Goal: Entertainment & Leisure: Browse casually

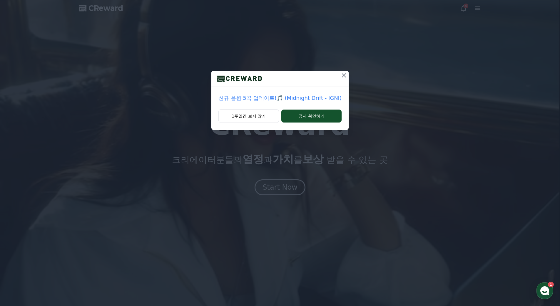
click at [264, 117] on button "1주일간 보지 않기" at bounding box center [249, 116] width 61 height 14
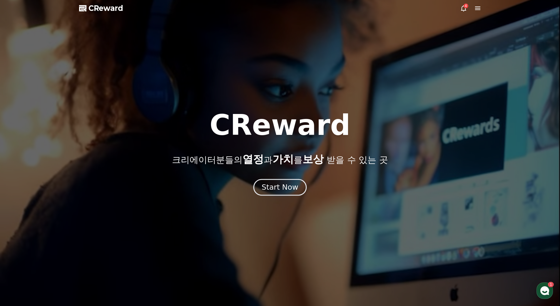
click at [277, 185] on div "Start Now" at bounding box center [280, 187] width 36 height 10
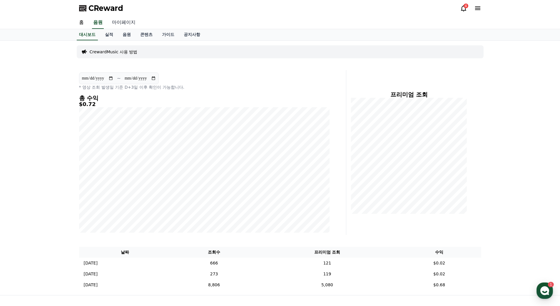
click at [124, 22] on link "마이페이지" at bounding box center [123, 22] width 33 height 12
select select "**********"
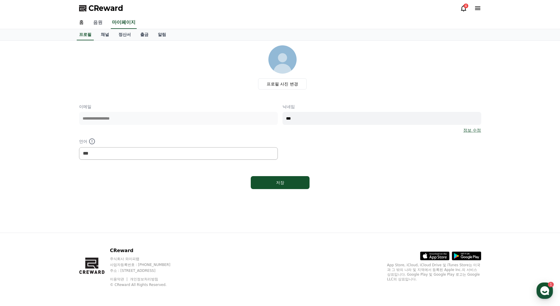
click at [98, 24] on link "음원" at bounding box center [98, 22] width 19 height 12
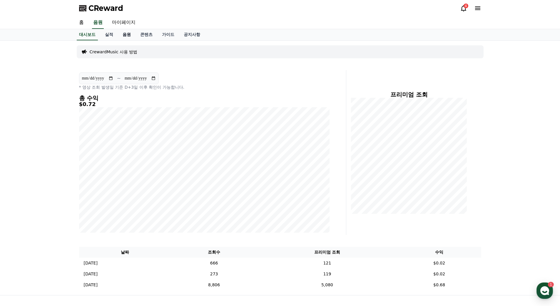
click at [124, 37] on link "음원" at bounding box center [127, 34] width 18 height 11
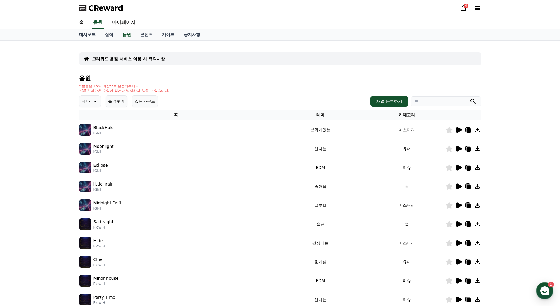
click at [458, 147] on icon at bounding box center [460, 149] width 6 height 6
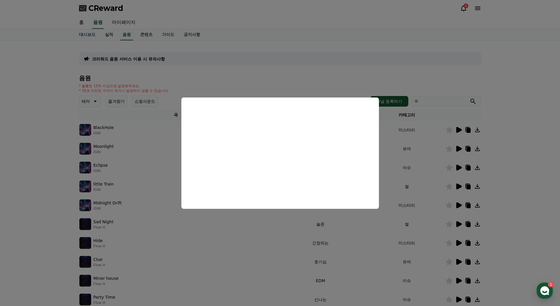
click at [522, 153] on button "close modal" at bounding box center [280, 153] width 560 height 306
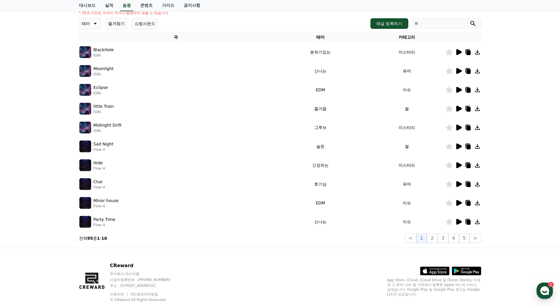
scroll to position [79, 0]
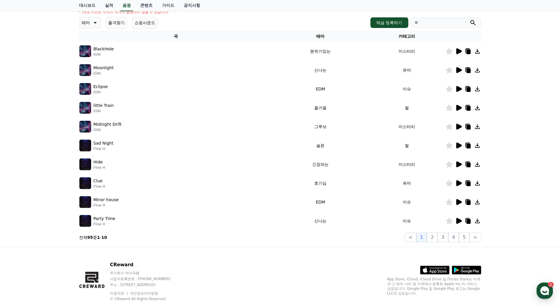
click at [457, 183] on icon at bounding box center [460, 183] width 6 height 6
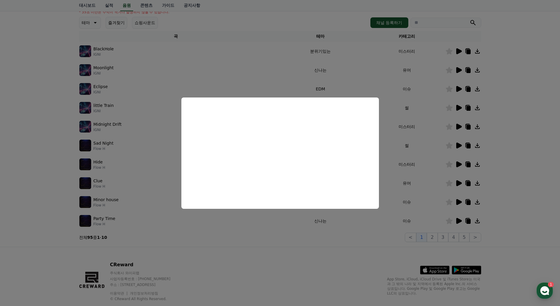
click at [359, 253] on button "close modal" at bounding box center [280, 153] width 560 height 306
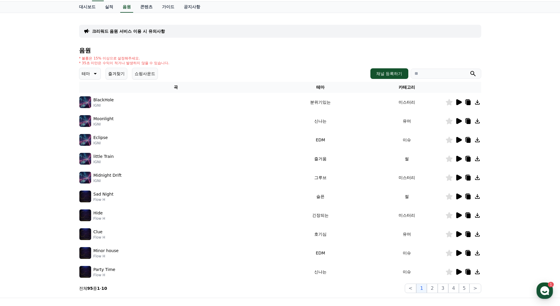
scroll to position [0, 0]
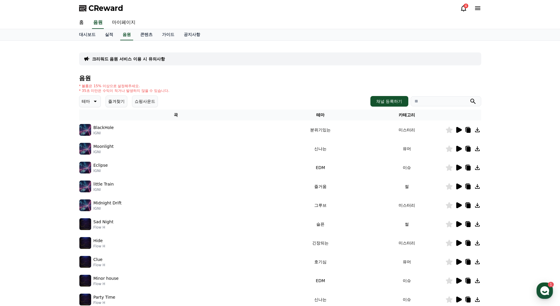
click at [150, 101] on button "쇼핑사운드" at bounding box center [145, 101] width 26 height 12
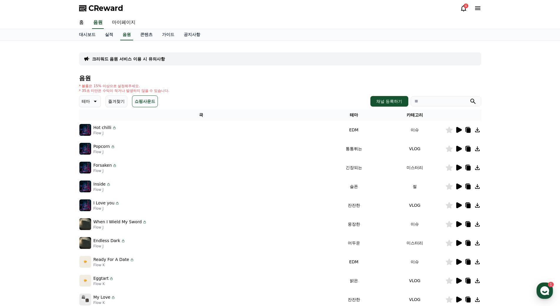
click at [111, 99] on button "즐겨찾기" at bounding box center [117, 101] width 22 height 12
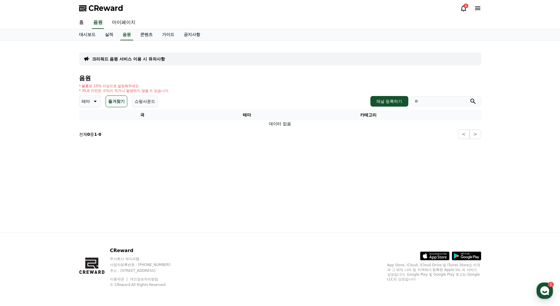
click at [96, 99] on icon at bounding box center [94, 101] width 7 height 7
click at [91, 152] on button "통통튀는" at bounding box center [90, 154] width 21 height 13
click at [125, 103] on button "즐겨찾기" at bounding box center [125, 101] width 22 height 12
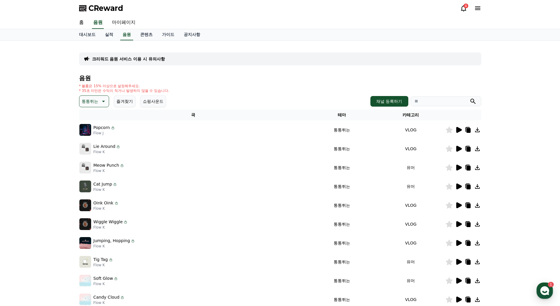
click at [459, 129] on icon at bounding box center [460, 130] width 6 height 6
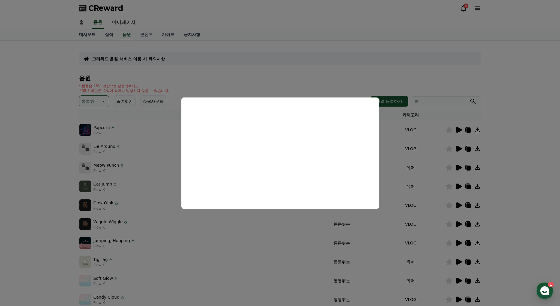
click at [507, 174] on button "close modal" at bounding box center [280, 153] width 560 height 306
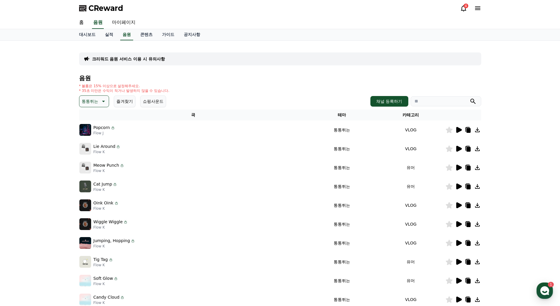
click at [458, 224] on icon at bounding box center [460, 224] width 6 height 6
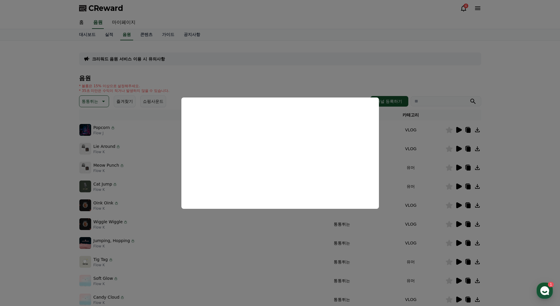
click at [226, 242] on button "close modal" at bounding box center [280, 153] width 560 height 306
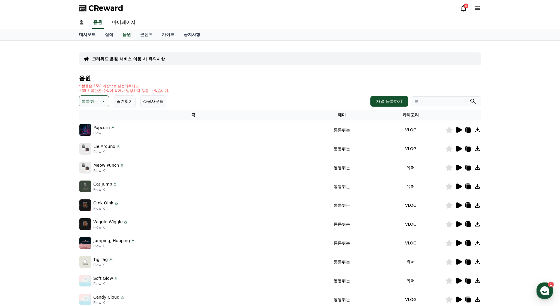
click at [459, 241] on icon at bounding box center [460, 243] width 6 height 6
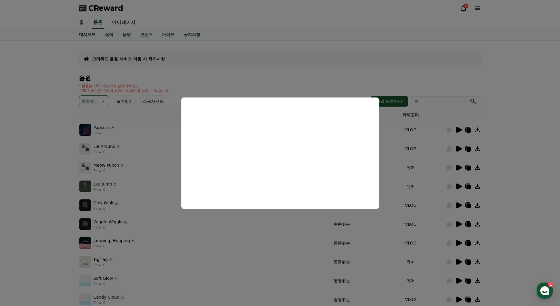
click at [514, 183] on button "close modal" at bounding box center [280, 153] width 560 height 306
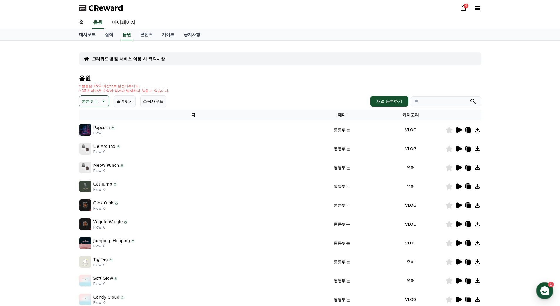
click at [459, 262] on icon at bounding box center [460, 262] width 6 height 6
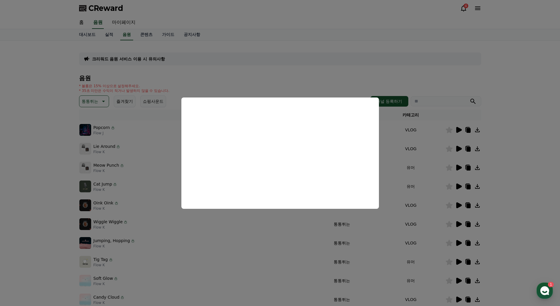
click at [544, 206] on button "close modal" at bounding box center [280, 153] width 560 height 306
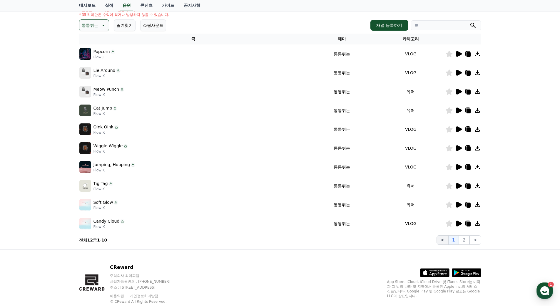
scroll to position [79, 0]
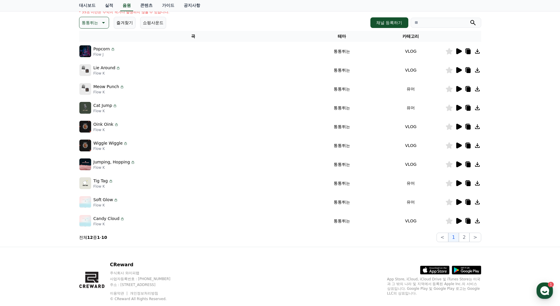
click at [459, 203] on icon at bounding box center [460, 202] width 6 height 6
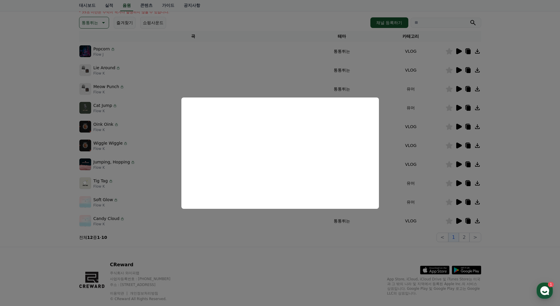
click at [467, 237] on button "close modal" at bounding box center [280, 153] width 560 height 306
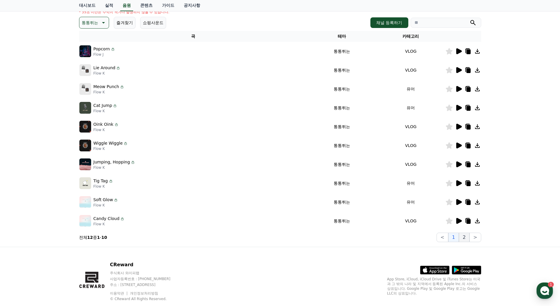
click at [467, 237] on button "2" at bounding box center [464, 236] width 11 height 9
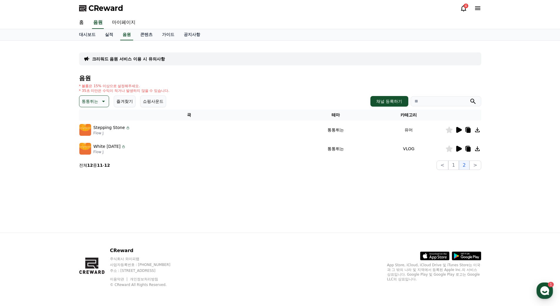
click at [459, 128] on icon at bounding box center [460, 130] width 6 height 6
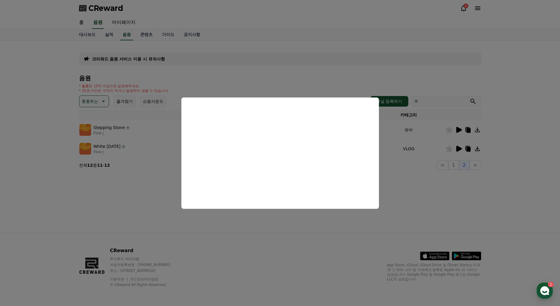
click at [462, 149] on button "close modal" at bounding box center [280, 153] width 560 height 306
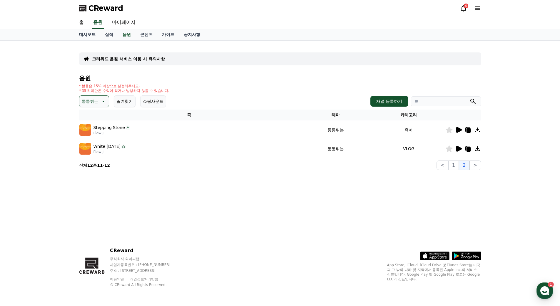
click at [459, 149] on icon at bounding box center [460, 149] width 6 height 6
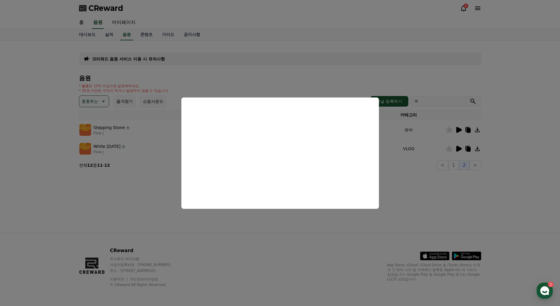
click at [457, 169] on button "close modal" at bounding box center [280, 153] width 560 height 306
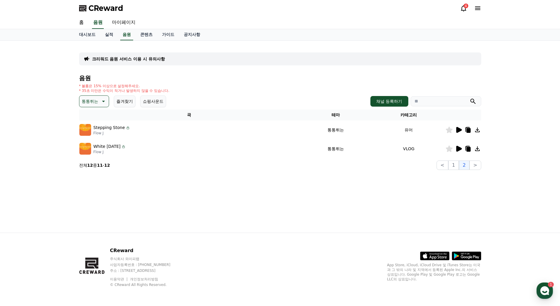
click at [102, 103] on icon at bounding box center [102, 101] width 7 height 7
click at [89, 141] on button "밝은" at bounding box center [86, 138] width 13 height 13
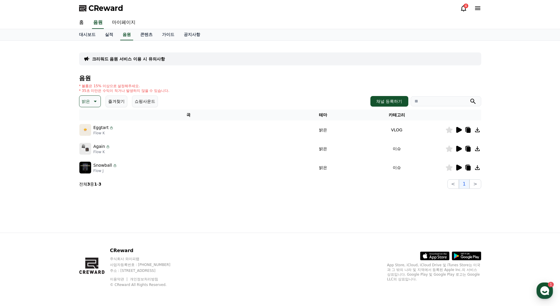
click at [460, 130] on icon at bounding box center [460, 130] width 6 height 6
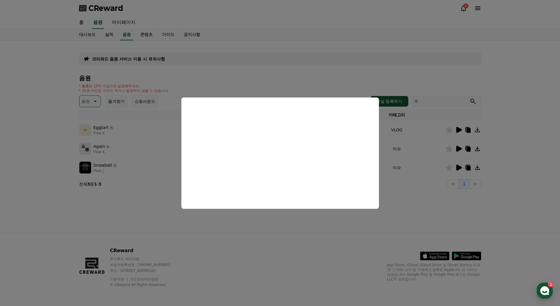
click at [459, 151] on button "close modal" at bounding box center [280, 153] width 560 height 306
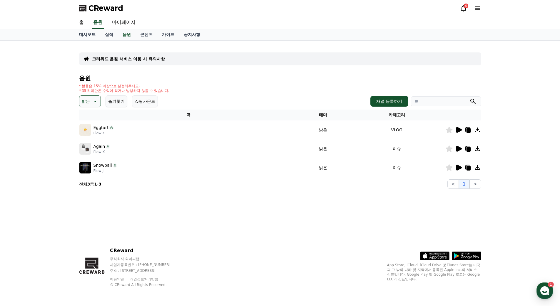
click at [460, 149] on icon at bounding box center [460, 149] width 6 height 6
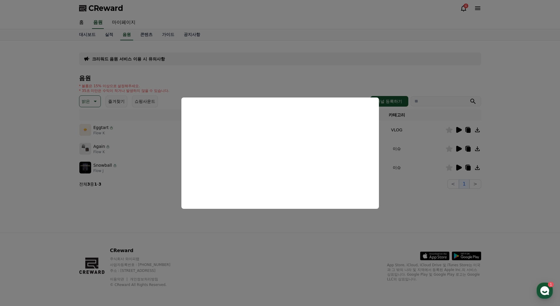
click at [426, 227] on button "close modal" at bounding box center [280, 153] width 560 height 306
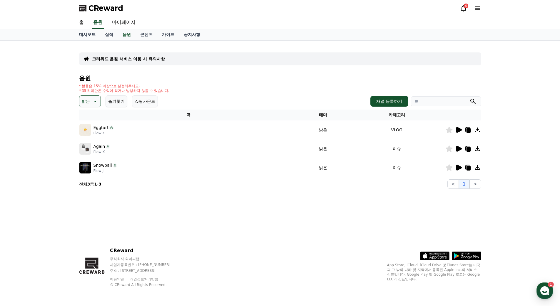
click at [458, 167] on icon at bounding box center [460, 167] width 6 height 6
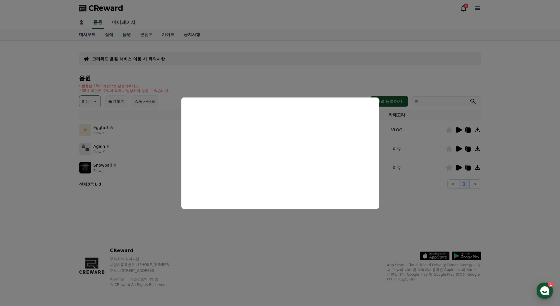
click at [245, 228] on button "close modal" at bounding box center [280, 153] width 560 height 306
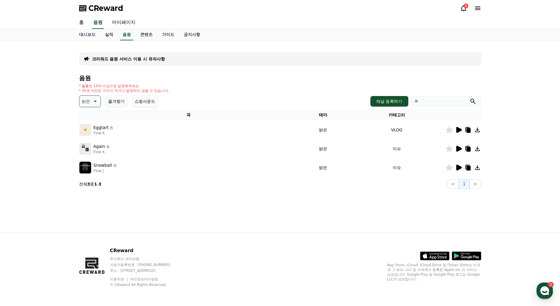
click at [97, 98] on icon at bounding box center [94, 101] width 7 height 7
click at [91, 114] on button "전체" at bounding box center [86, 116] width 13 height 13
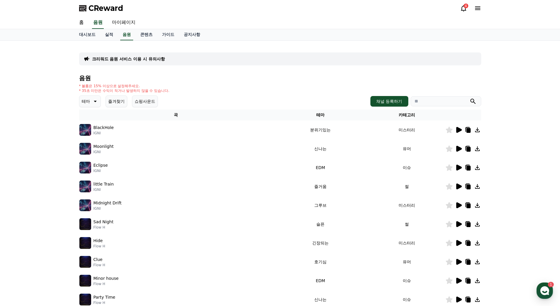
click at [459, 185] on icon at bounding box center [460, 186] width 6 height 6
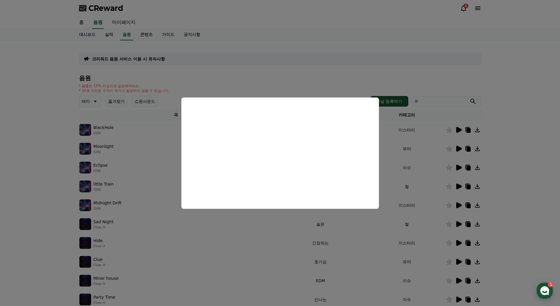
click at [522, 209] on button "close modal" at bounding box center [280, 153] width 560 height 306
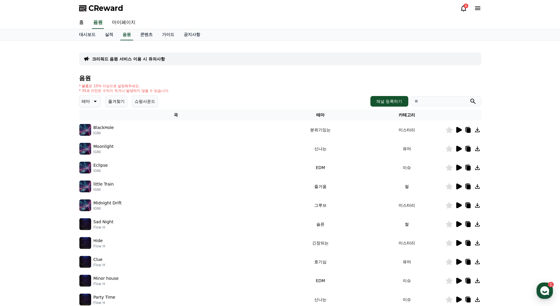
click at [459, 222] on icon at bounding box center [458, 223] width 7 height 7
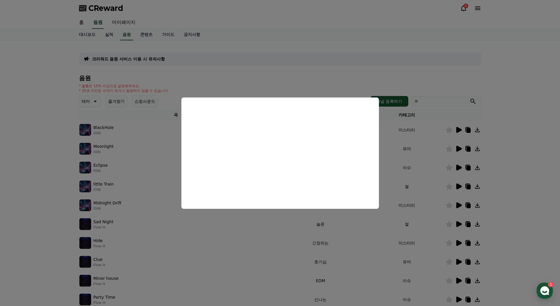
click at [510, 203] on button "close modal" at bounding box center [280, 153] width 560 height 306
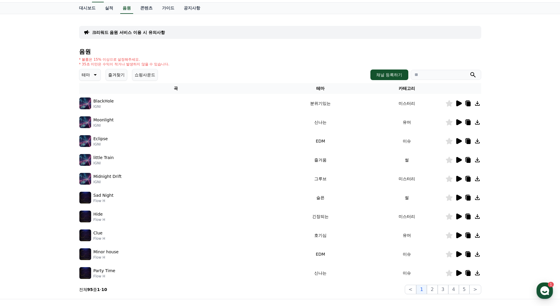
scroll to position [39, 0]
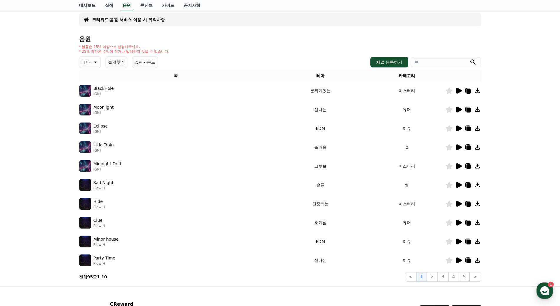
click at [459, 260] on icon at bounding box center [460, 260] width 6 height 6
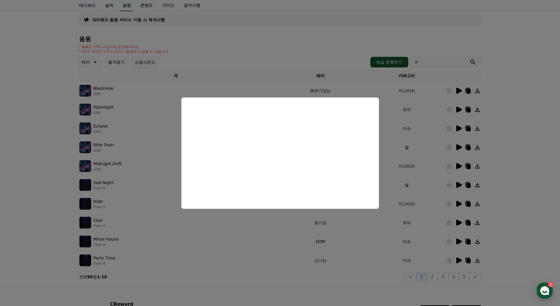
drag, startPoint x: 510, startPoint y: 242, endPoint x: 487, endPoint y: 251, distance: 25.0
click at [511, 242] on button "close modal" at bounding box center [280, 153] width 560 height 306
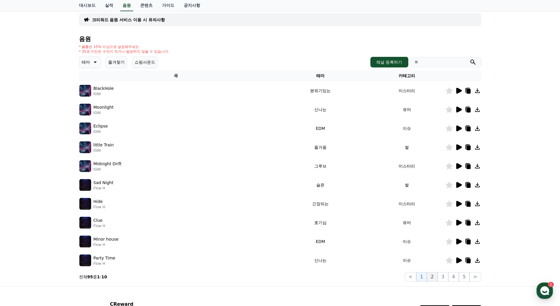
click at [438, 272] on button "2" at bounding box center [432, 276] width 11 height 9
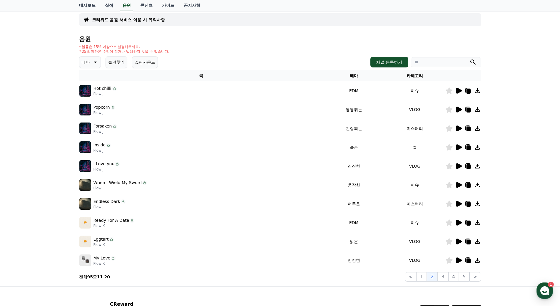
click at [460, 107] on icon at bounding box center [458, 109] width 7 height 7
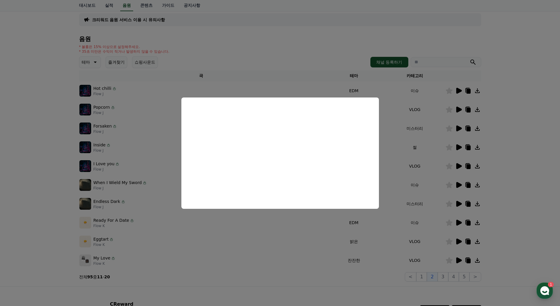
click at [500, 169] on button "close modal" at bounding box center [280, 153] width 560 height 306
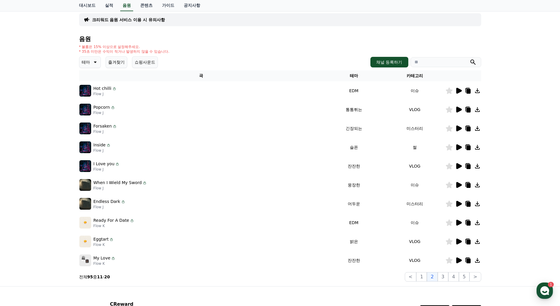
click at [478, 109] on icon at bounding box center [477, 109] width 7 height 7
click at [470, 113] on td at bounding box center [464, 109] width 36 height 19
click at [468, 107] on icon at bounding box center [468, 109] width 7 height 7
click at [458, 240] on icon at bounding box center [460, 241] width 6 height 6
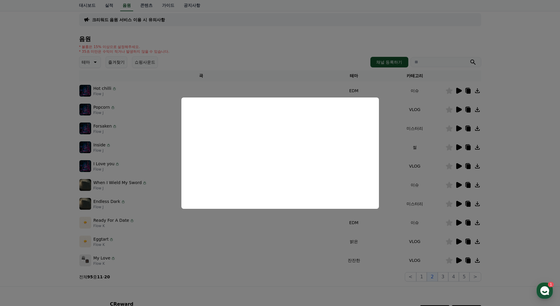
click at [522, 212] on button "close modal" at bounding box center [280, 153] width 560 height 306
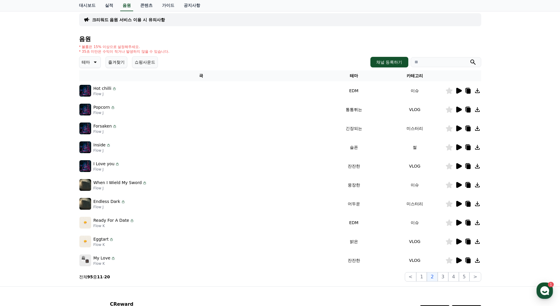
click at [459, 242] on icon at bounding box center [460, 241] width 6 height 6
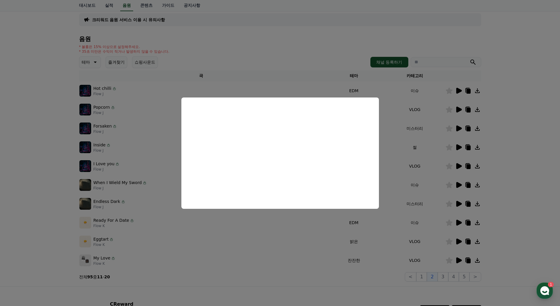
click at [467, 240] on button "close modal" at bounding box center [280, 153] width 560 height 306
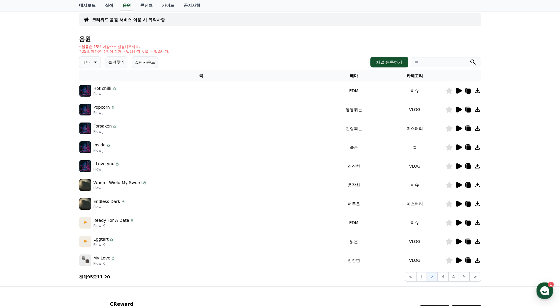
click at [467, 240] on icon at bounding box center [469, 241] width 4 height 5
